Goal: Complete application form

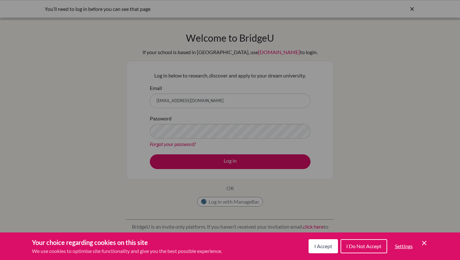
click at [330, 247] on span "I Accept" at bounding box center [324, 246] width 18 height 6
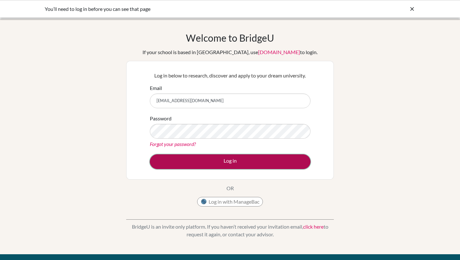
click at [259, 165] on button "Log in" at bounding box center [230, 161] width 161 height 15
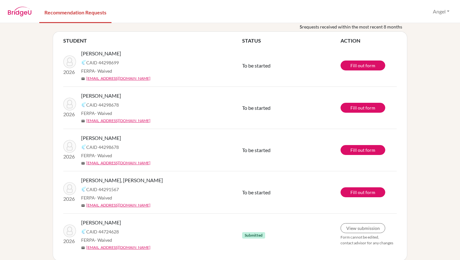
scroll to position [37, 0]
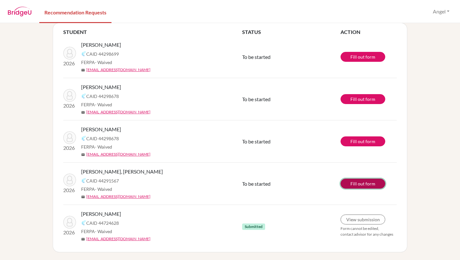
click at [357, 184] on link "Fill out form" at bounding box center [363, 183] width 45 height 10
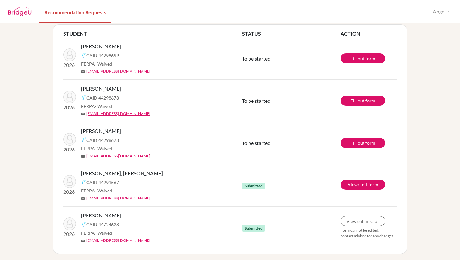
scroll to position [37, 0]
